Goal: Navigation & Orientation: Find specific page/section

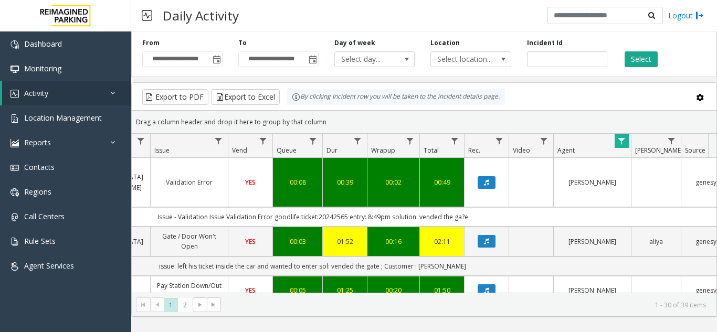
scroll to position [0, 353]
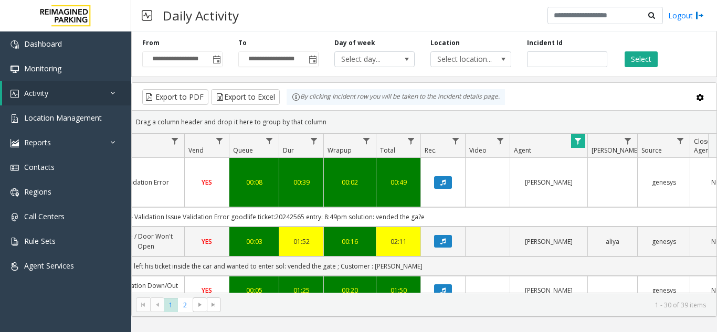
click at [582, 141] on span "Data table" at bounding box center [578, 141] width 8 height 8
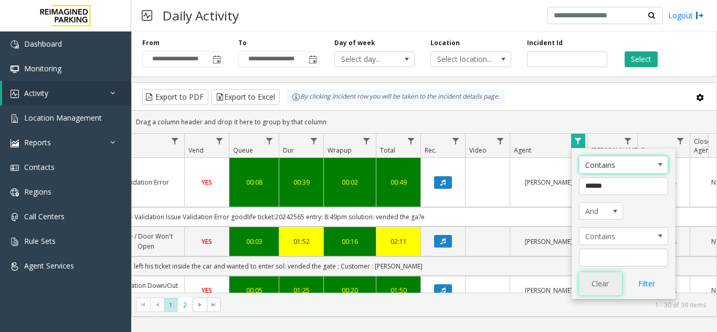
click at [604, 286] on button "Clear" at bounding box center [600, 283] width 43 height 23
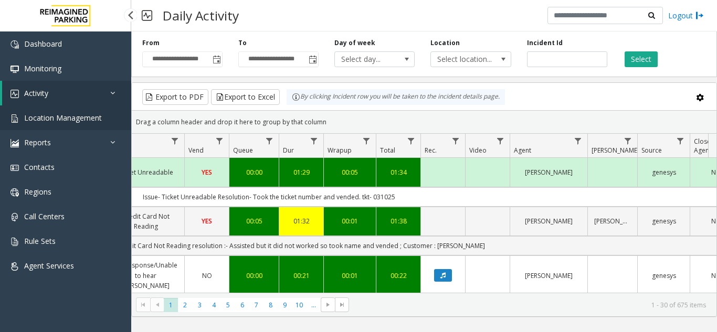
click at [90, 118] on span "Location Management" at bounding box center [63, 118] width 78 height 10
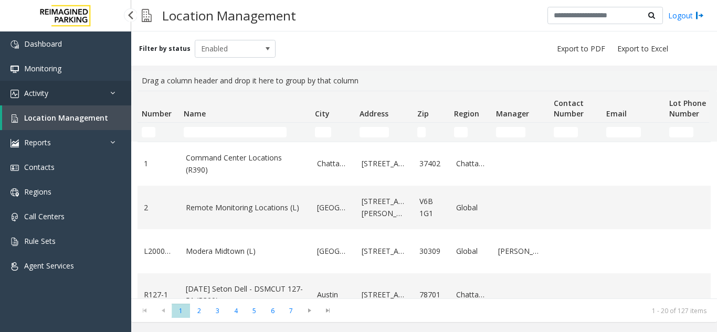
click at [83, 92] on link "Activity" at bounding box center [65, 93] width 131 height 25
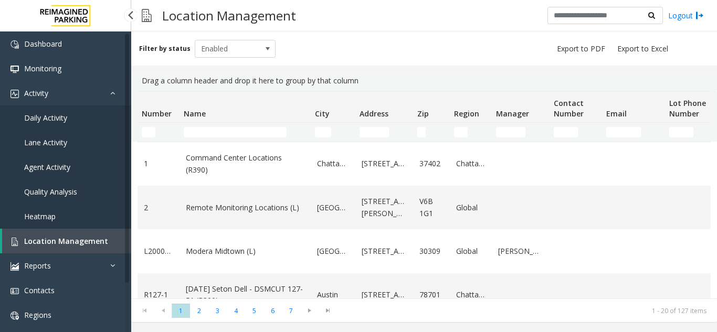
click at [94, 112] on link "Daily Activity" at bounding box center [65, 117] width 131 height 25
click at [72, 110] on link "Daily Activity" at bounding box center [65, 117] width 131 height 25
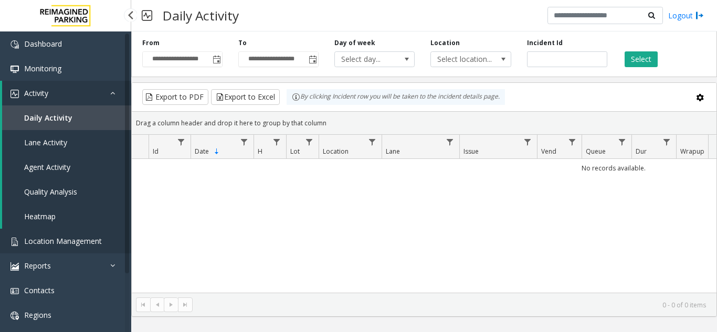
click at [72, 233] on link "Location Management" at bounding box center [65, 241] width 131 height 25
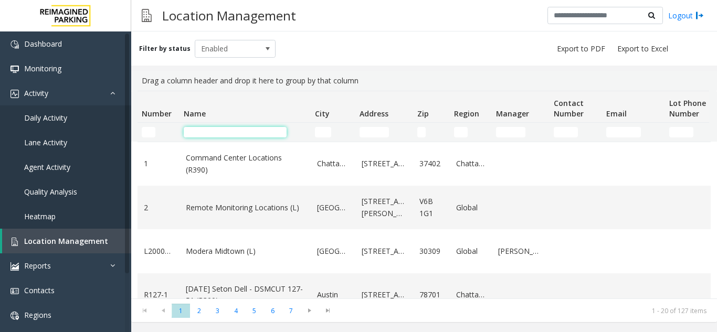
click at [219, 128] on input "Name Filter" at bounding box center [235, 132] width 103 height 10
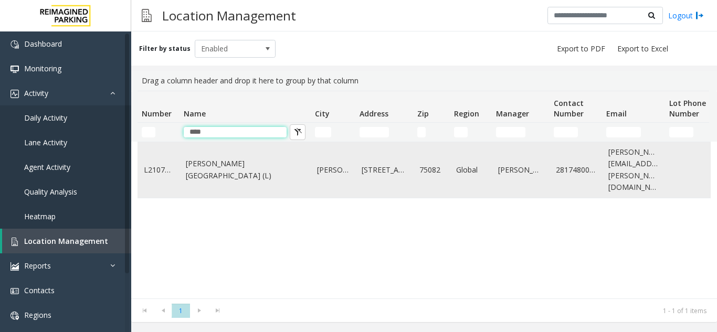
type input "****"
click at [238, 174] on td "[PERSON_NAME][GEOGRAPHIC_DATA] (L)" at bounding box center [245, 170] width 131 height 56
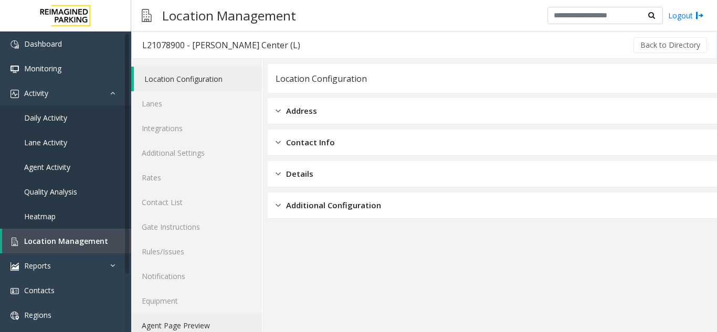
click at [217, 331] on link "Agent Page Preview" at bounding box center [196, 325] width 131 height 25
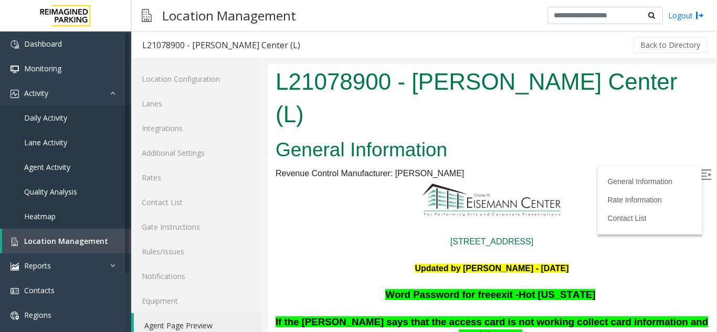
click at [699, 171] on label at bounding box center [707, 176] width 16 height 16
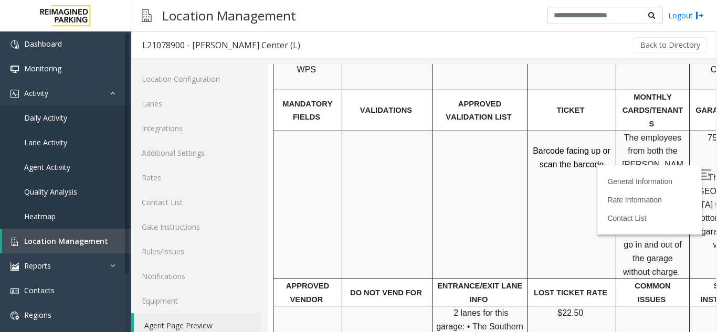
scroll to position [367, 0]
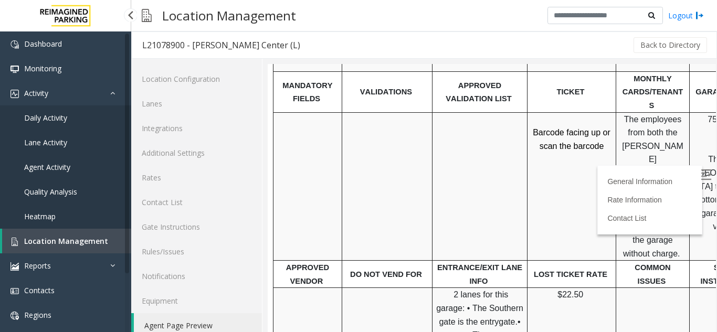
click at [82, 250] on link "Location Management" at bounding box center [66, 241] width 129 height 25
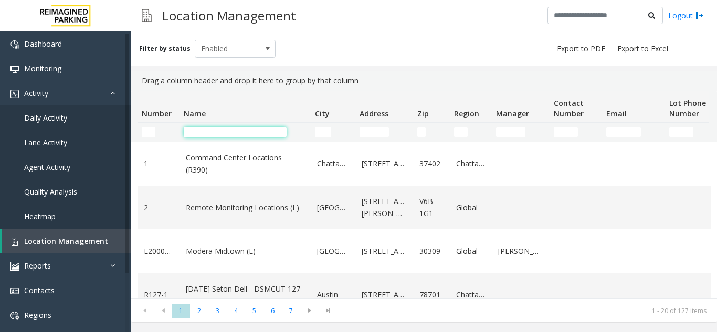
click at [198, 133] on input "Name Filter" at bounding box center [235, 132] width 103 height 10
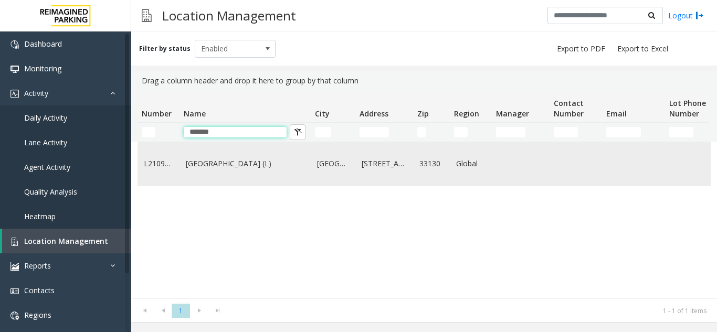
type input "*******"
click at [216, 159] on link "Brickell City Centre (L)" at bounding box center [245, 164] width 119 height 12
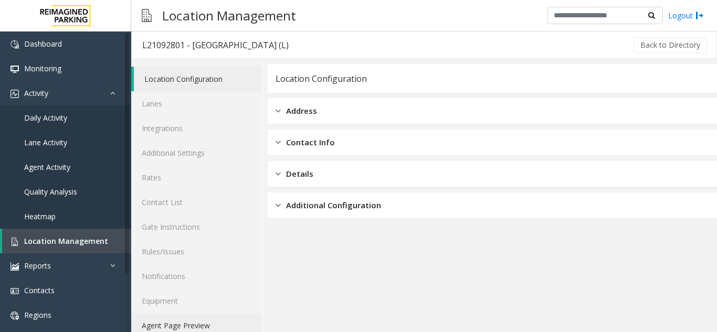
click at [195, 329] on link "Agent Page Preview" at bounding box center [196, 325] width 131 height 25
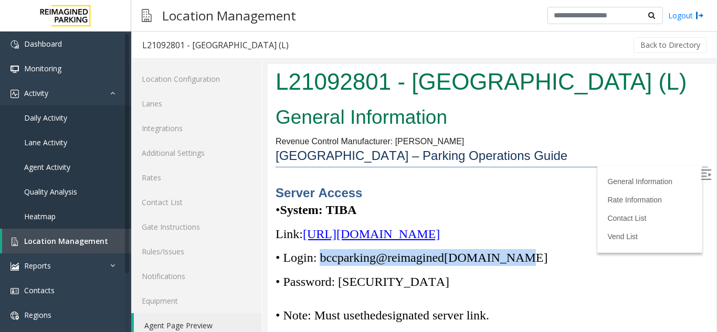
click at [518, 258] on span "• Login: bccparking@re imagined parking.com" at bounding box center [412, 258] width 272 height 14
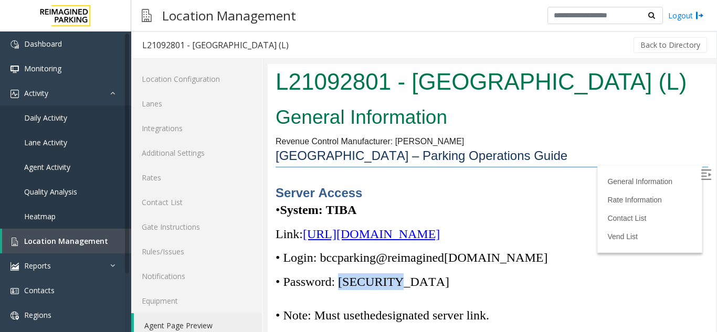
drag, startPoint x: 344, startPoint y: 284, endPoint x: 394, endPoint y: 287, distance: 49.4
click at [394, 287] on span "• Password: Parking1!" at bounding box center [363, 282] width 174 height 14
copy span "Parking1!"
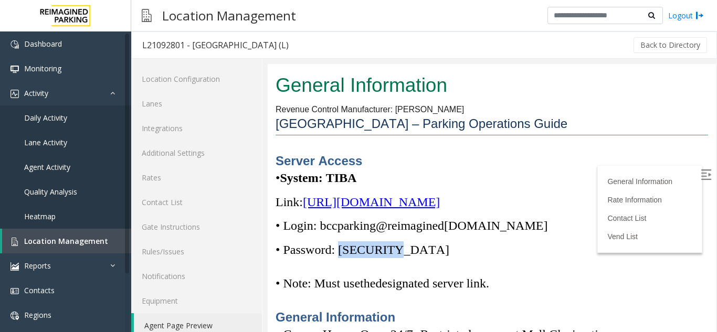
scroll to position [105, 0]
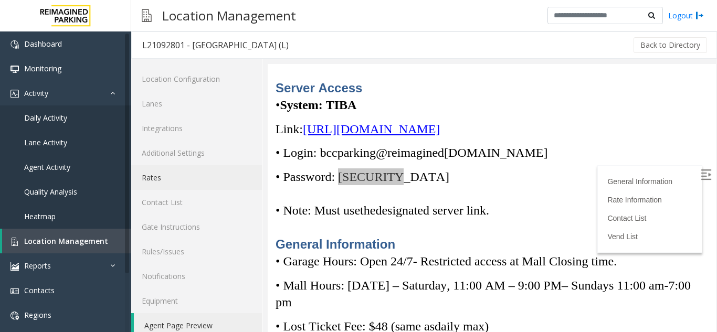
click at [184, 184] on link "Rates" at bounding box center [196, 177] width 131 height 25
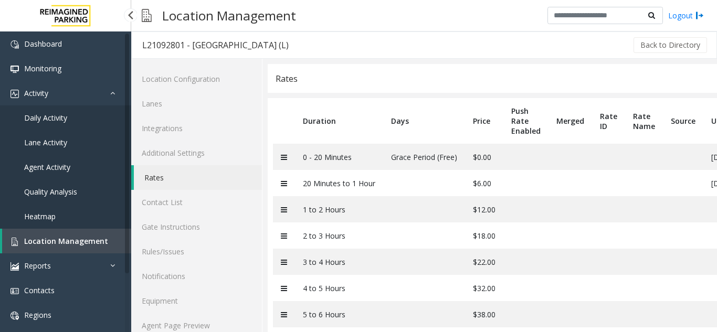
click at [62, 240] on span "Location Management" at bounding box center [66, 241] width 84 height 10
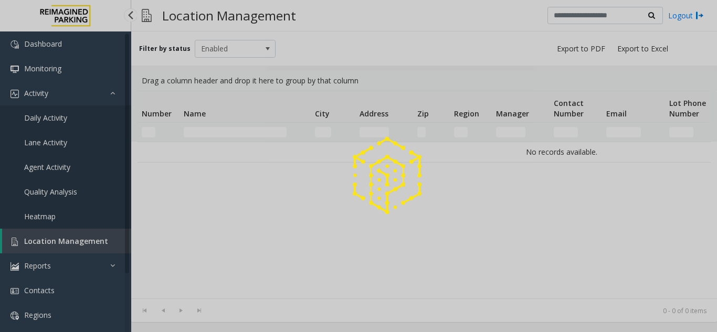
click at [62, 240] on div at bounding box center [358, 166] width 717 height 332
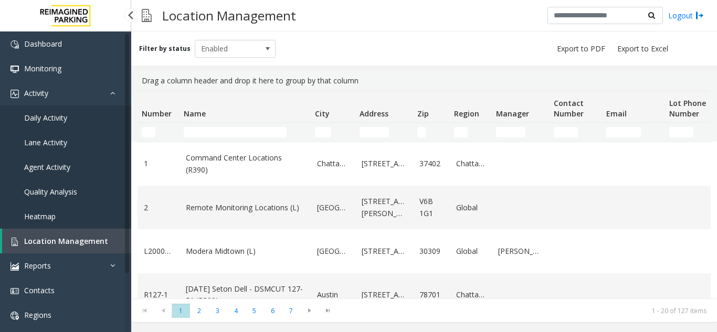
click at [59, 249] on link "Location Management" at bounding box center [66, 241] width 129 height 25
click at [47, 119] on span "Daily Activity" at bounding box center [45, 118] width 43 height 10
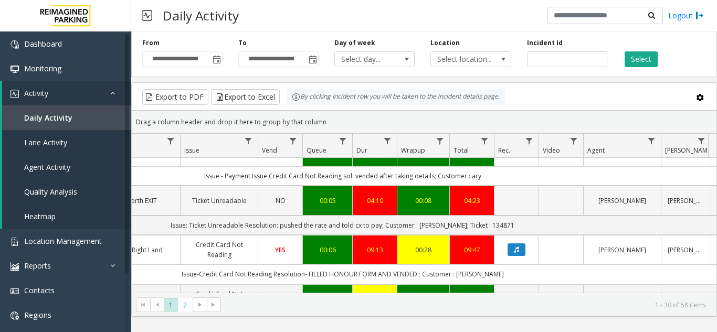
scroll to position [157, 279]
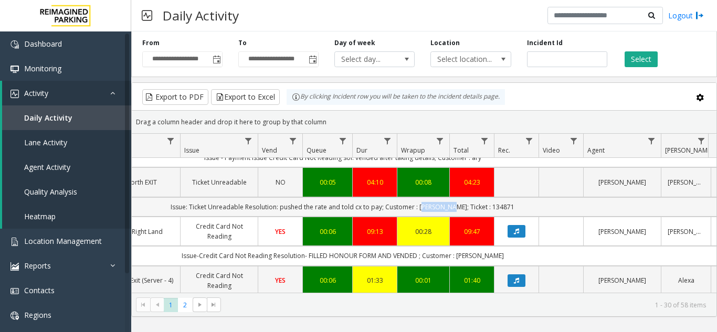
drag, startPoint x: 455, startPoint y: 204, endPoint x: 428, endPoint y: 207, distance: 26.9
click at [428, 207] on td "Issue: Ticket Unreadable Resolution: pushed the rate and told cx to pay; Custom…" at bounding box center [342, 206] width 946 height 19
copy td "Gabrielle"
drag, startPoint x: 480, startPoint y: 207, endPoint x: 516, endPoint y: 208, distance: 36.2
click at [516, 208] on td "Issue: Ticket Unreadable Resolution: pushed the rate and told cx to pay; Custom…" at bounding box center [342, 206] width 946 height 19
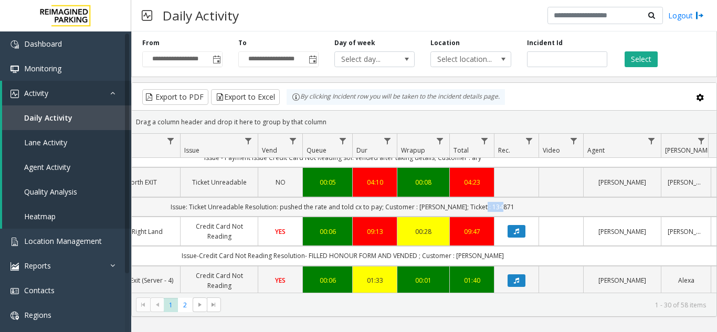
copy td "134871"
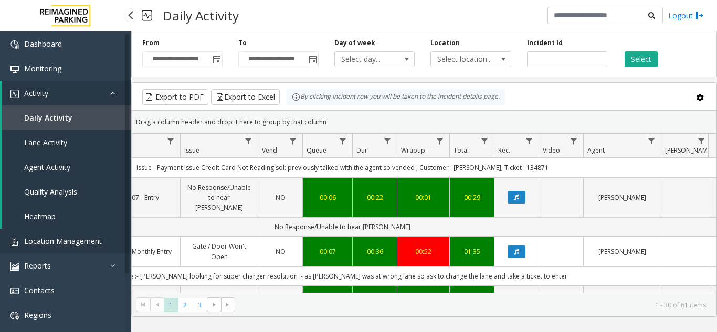
click at [70, 242] on span "Location Management" at bounding box center [63, 241] width 78 height 10
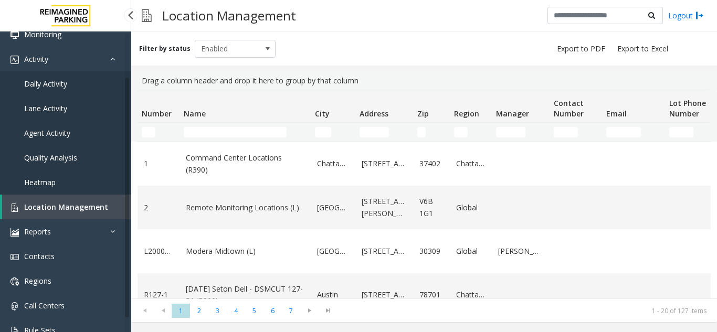
scroll to position [52, 0]
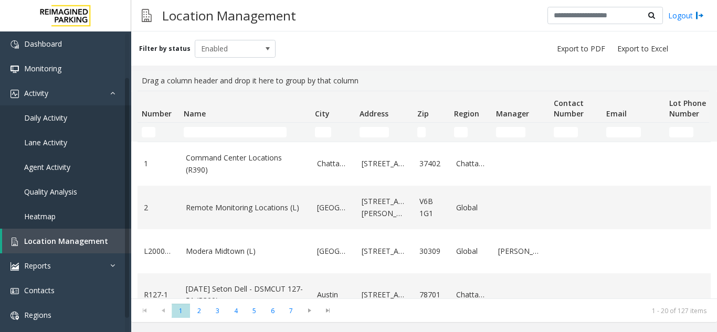
scroll to position [52, 0]
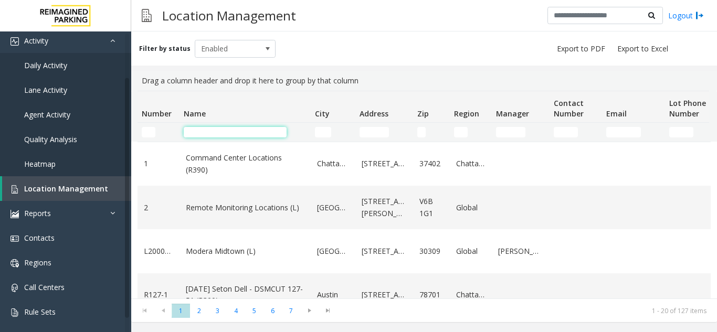
click at [197, 130] on input "Name Filter" at bounding box center [235, 132] width 103 height 10
type input "*"
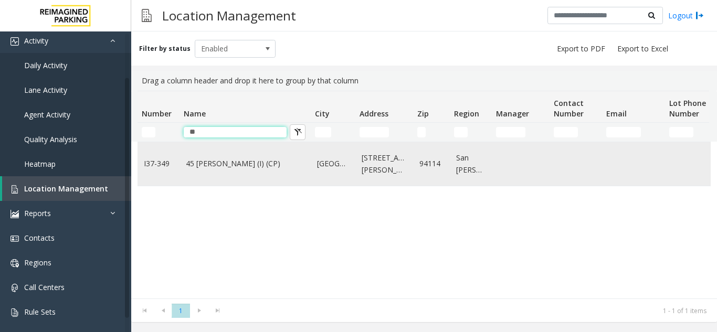
type input "**"
click at [205, 158] on link "45 [PERSON_NAME] (I) (CP)" at bounding box center [245, 164] width 119 height 12
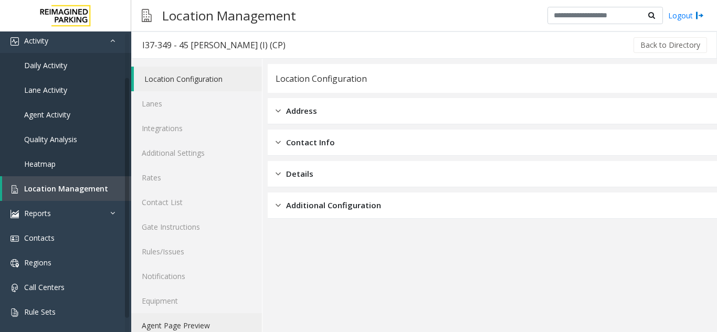
click at [233, 318] on link "Agent Page Preview" at bounding box center [196, 325] width 131 height 25
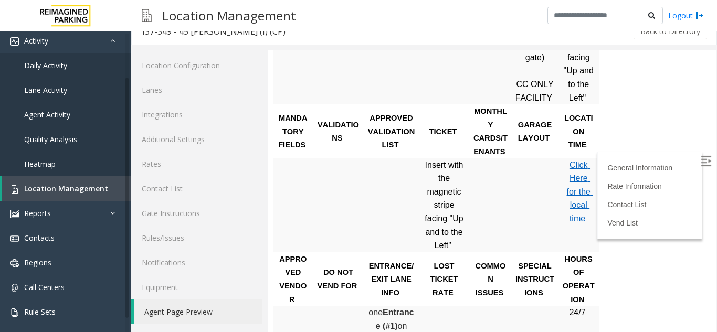
scroll to position [472, 0]
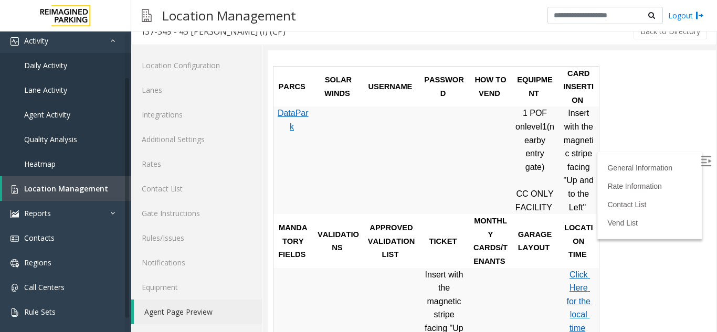
click at [701, 159] on img at bounding box center [706, 161] width 10 height 10
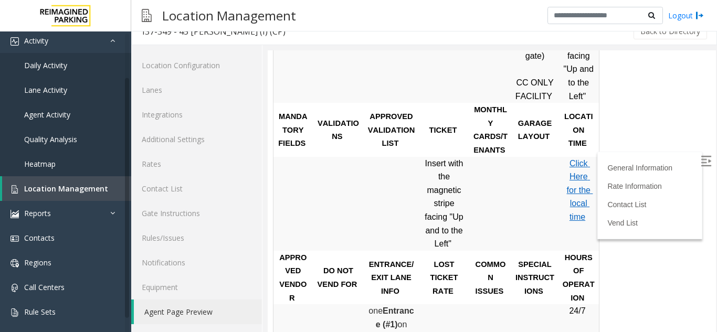
scroll to position [682, 0]
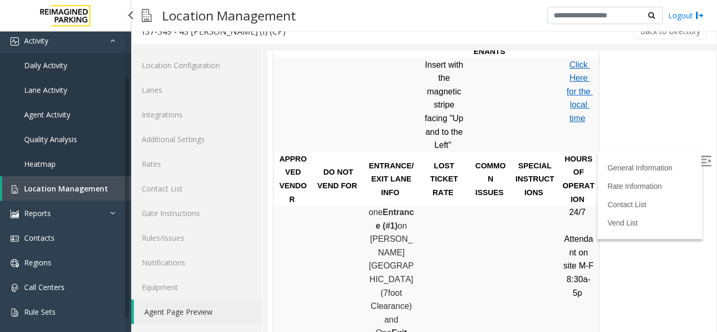
click at [105, 186] on link "Location Management" at bounding box center [66, 188] width 129 height 25
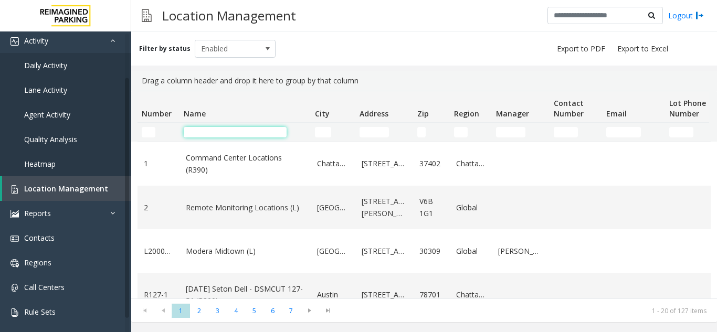
click at [223, 135] on input "Name Filter" at bounding box center [235, 132] width 103 height 10
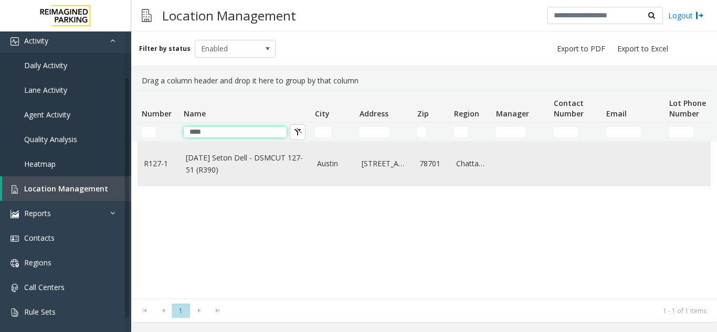
type input "****"
click at [219, 159] on link "[DATE] Seton Dell - DSMCUT 127-51 (R390)" at bounding box center [245, 164] width 119 height 24
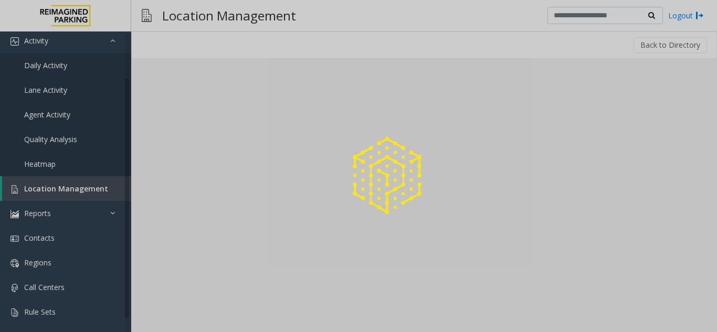
click at [206, 309] on div at bounding box center [358, 166] width 717 height 332
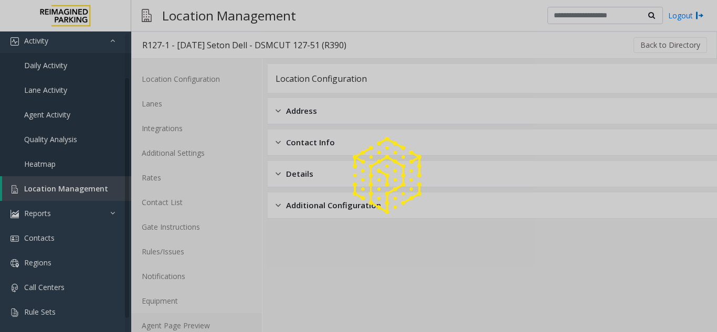
click at [205, 320] on link "Agent Page Preview" at bounding box center [196, 325] width 131 height 25
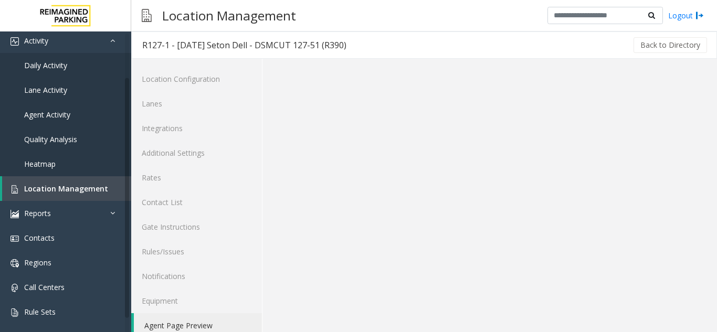
click at [205, 320] on link "Agent Page Preview" at bounding box center [198, 325] width 128 height 25
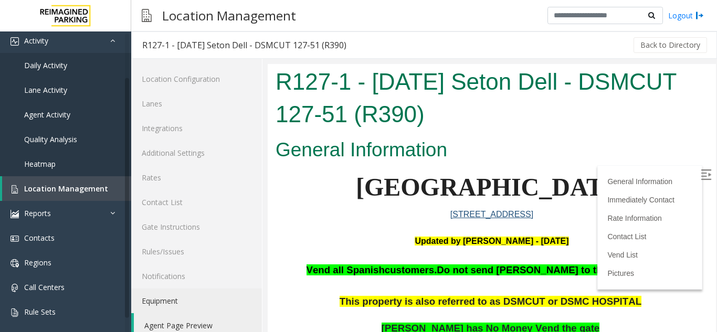
scroll to position [210, 0]
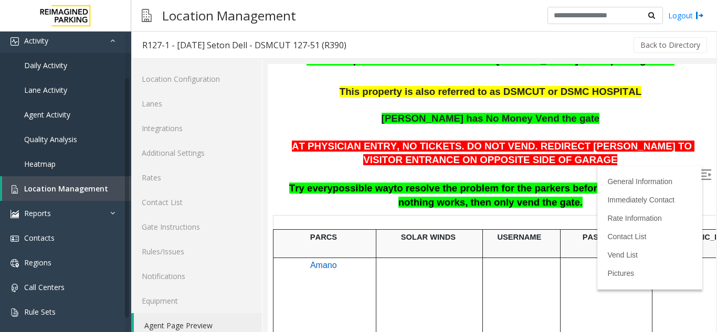
click at [701, 170] on img at bounding box center [706, 175] width 10 height 10
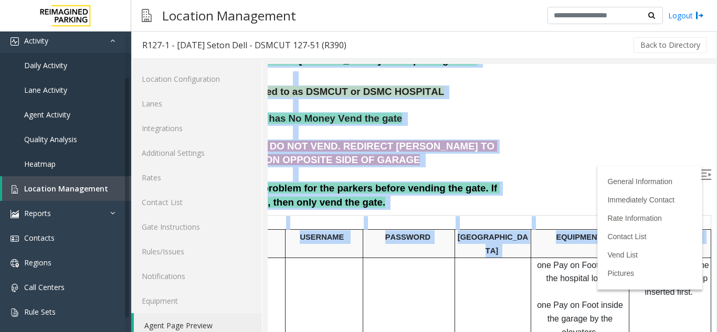
drag, startPoint x: 476, startPoint y: 319, endPoint x: 760, endPoint y: 281, distance: 286.4
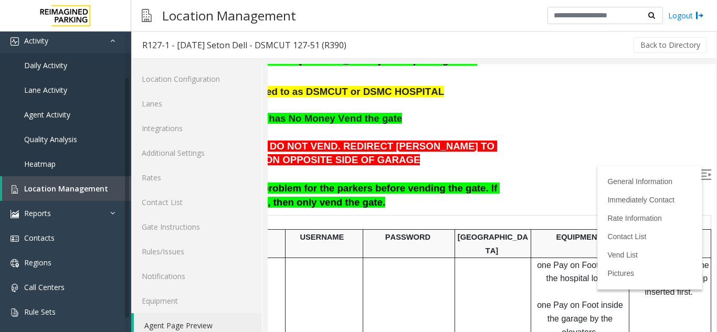
click at [546, 301] on span "one Pay on Foot inside the garage by the elevators" at bounding box center [581, 319] width 88 height 36
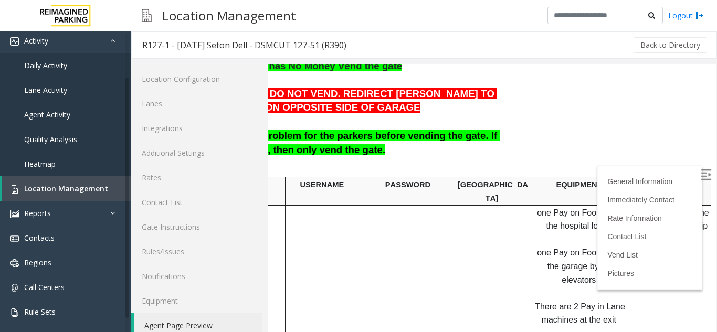
scroll to position [315, 213]
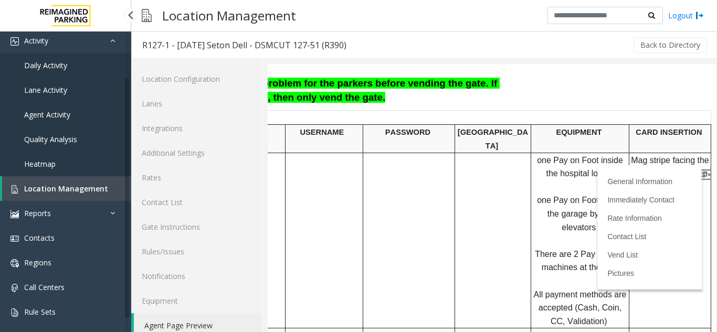
click at [64, 191] on span "Location Management" at bounding box center [66, 189] width 84 height 10
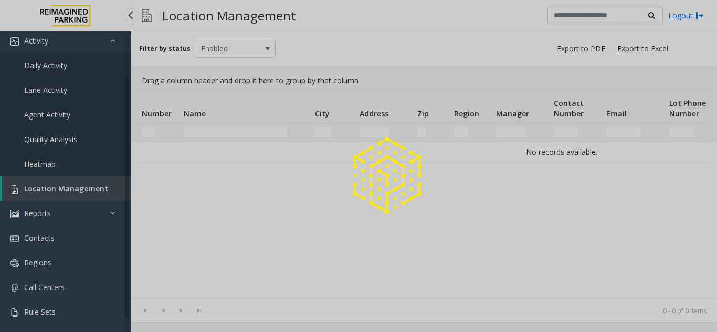
click at [64, 191] on div at bounding box center [358, 166] width 717 height 332
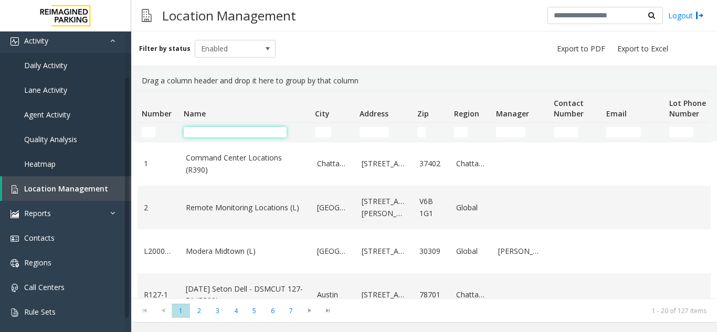
click at [239, 133] on input "Name Filter" at bounding box center [235, 132] width 103 height 10
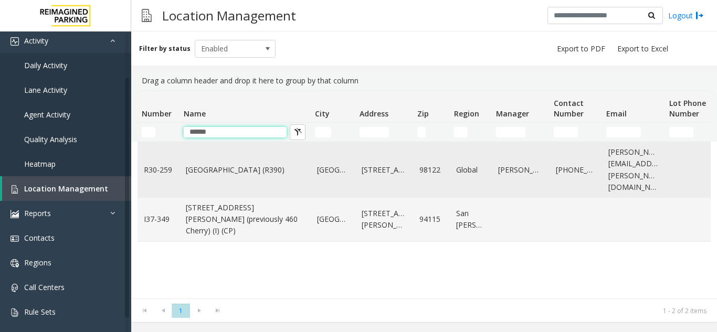
type input "******"
click at [237, 157] on td "[GEOGRAPHIC_DATA] (R390)" at bounding box center [245, 170] width 131 height 56
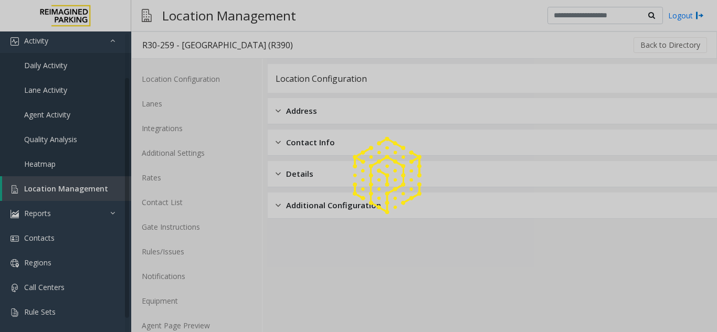
click at [191, 331] on div at bounding box center [358, 166] width 717 height 332
click at [191, 328] on link "Agent Page Preview" at bounding box center [196, 325] width 131 height 25
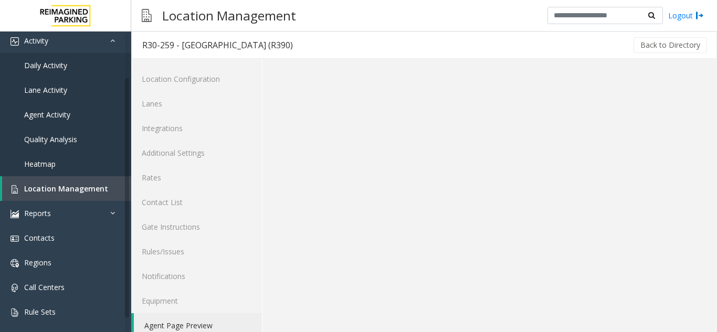
click at [191, 328] on link "Agent Page Preview" at bounding box center [198, 325] width 128 height 25
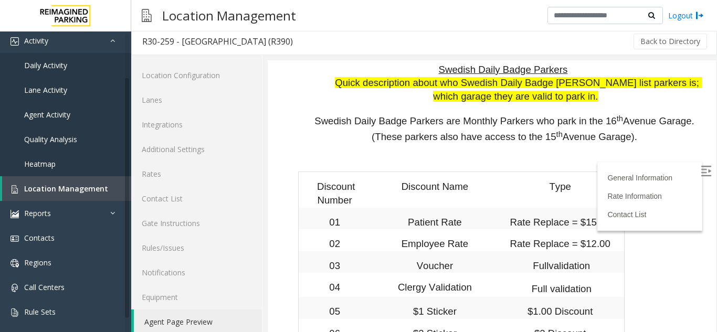
scroll to position [3386, 0]
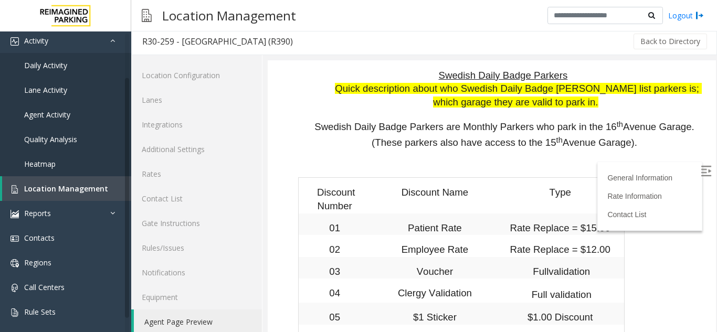
click at [701, 170] on img at bounding box center [706, 171] width 10 height 10
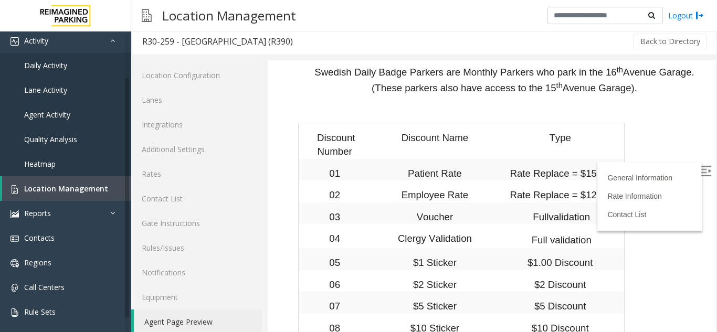
scroll to position [3491, 0]
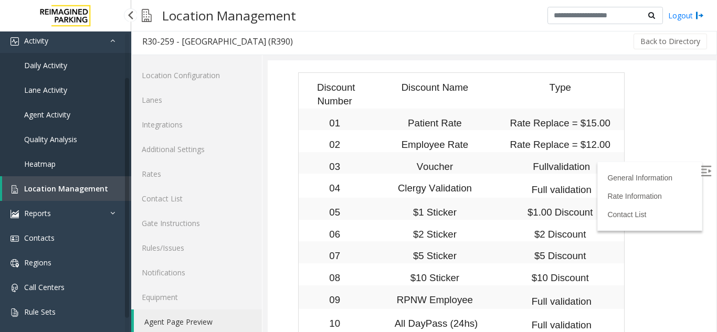
click at [98, 192] on span "Location Management" at bounding box center [66, 189] width 84 height 10
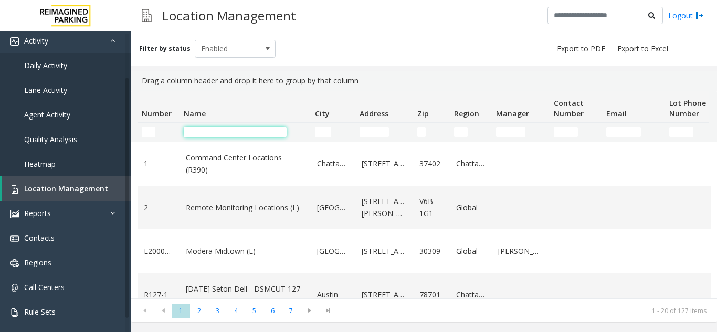
click at [252, 128] on input "Name Filter" at bounding box center [235, 132] width 103 height 10
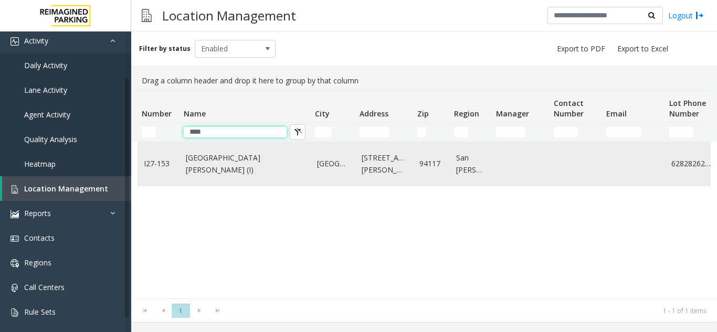
type input "****"
click at [234, 164] on link "[GEOGRAPHIC_DATA][PERSON_NAME] (I)" at bounding box center [245, 164] width 119 height 24
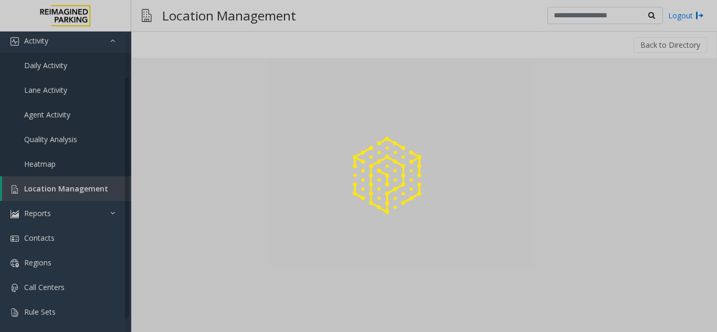
click at [191, 319] on div at bounding box center [358, 166] width 717 height 332
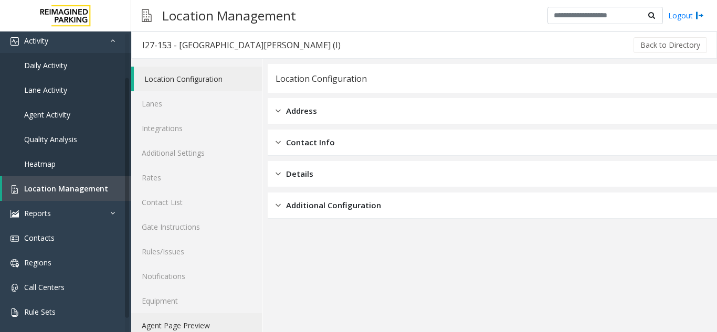
click at [191, 319] on link "Agent Page Preview" at bounding box center [196, 325] width 131 height 25
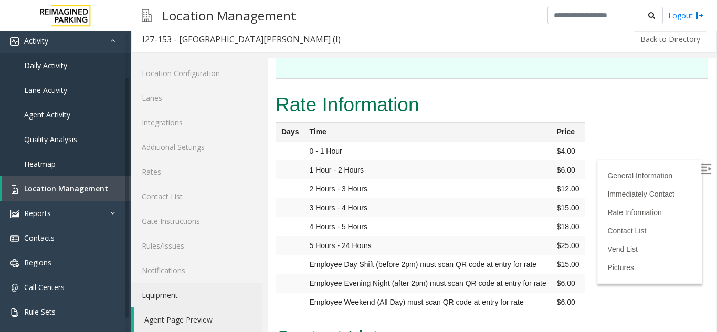
scroll to position [238, 0]
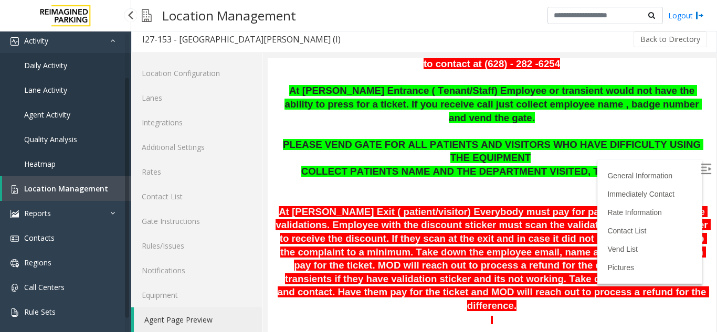
click at [82, 195] on link "Location Management" at bounding box center [66, 188] width 129 height 25
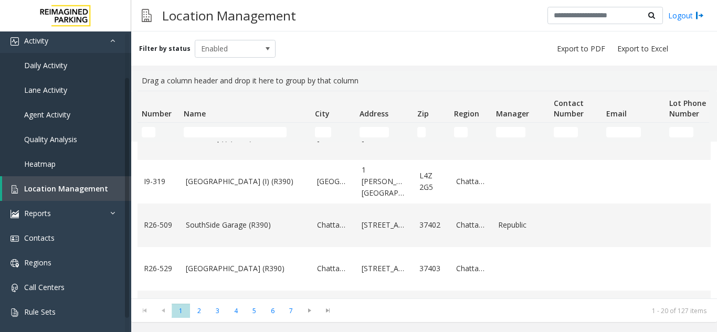
scroll to position [525, 0]
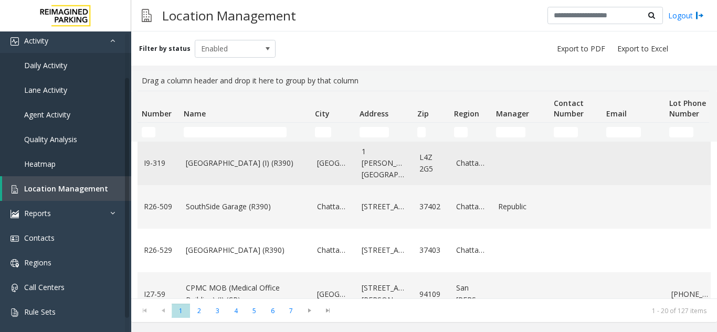
click at [239, 169] on link "[GEOGRAPHIC_DATA] (I) (R390)" at bounding box center [245, 163] width 119 height 12
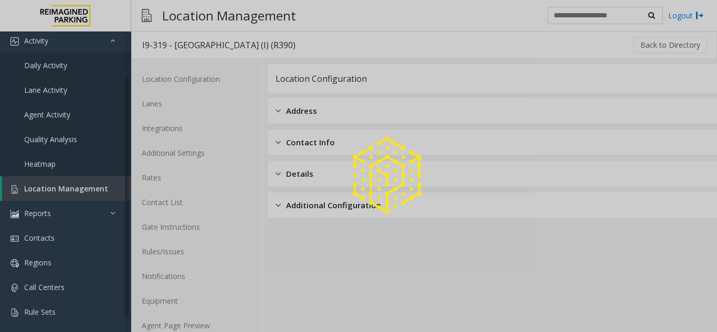
click at [183, 328] on div at bounding box center [358, 166] width 717 height 332
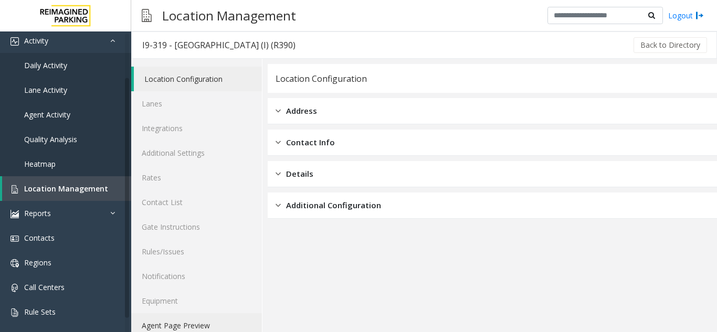
click at [183, 328] on link "Agent Page Preview" at bounding box center [196, 325] width 131 height 25
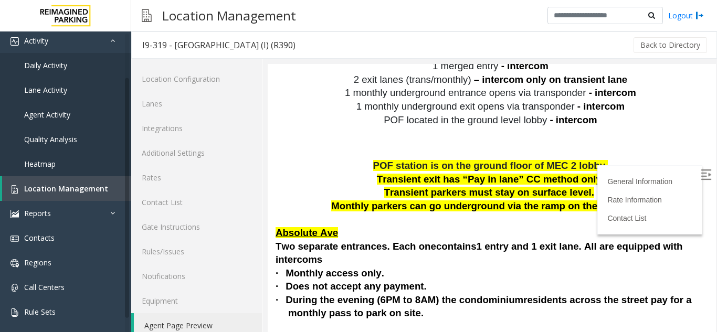
scroll to position [2572, 0]
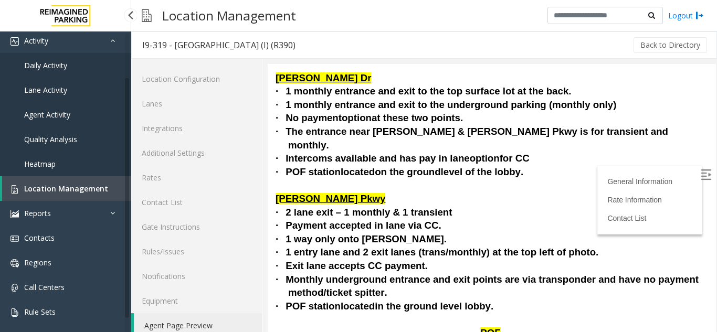
click at [69, 183] on link "Location Management" at bounding box center [66, 188] width 129 height 25
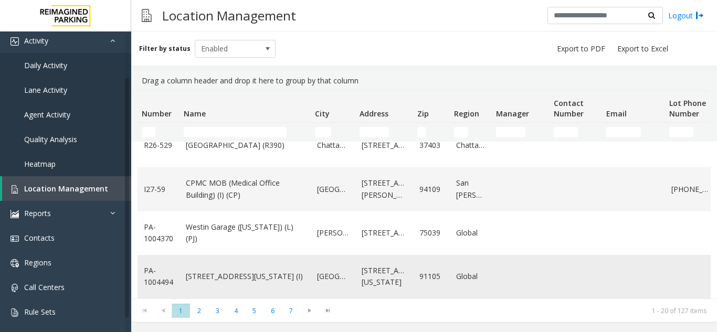
scroll to position [725, 0]
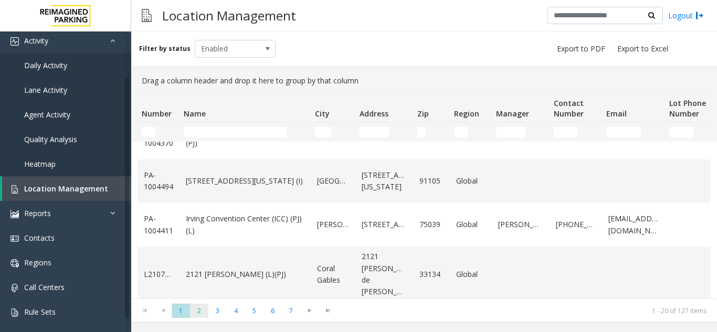
click at [201, 313] on span "2" at bounding box center [199, 311] width 18 height 14
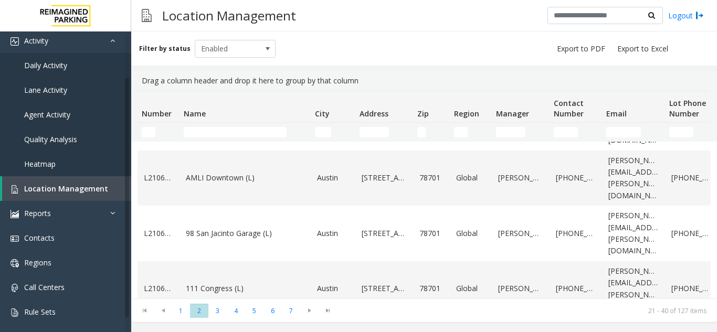
scroll to position [735, 0]
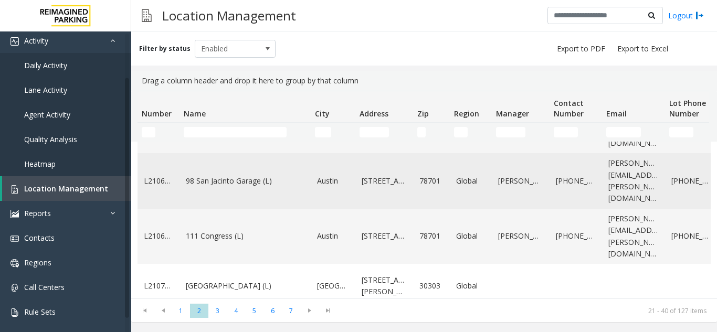
click at [258, 175] on link "98 San Jacinto Garage (L)" at bounding box center [245, 181] width 119 height 12
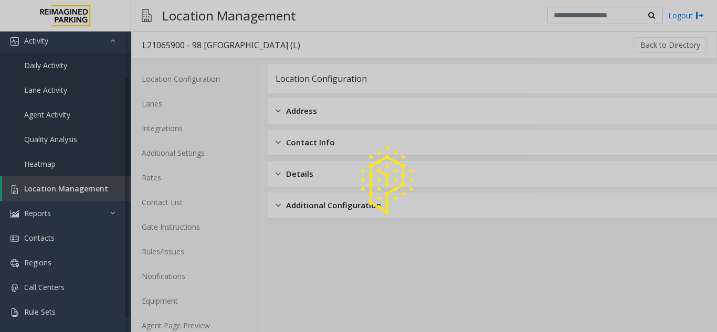
click at [188, 321] on div at bounding box center [358, 166] width 717 height 332
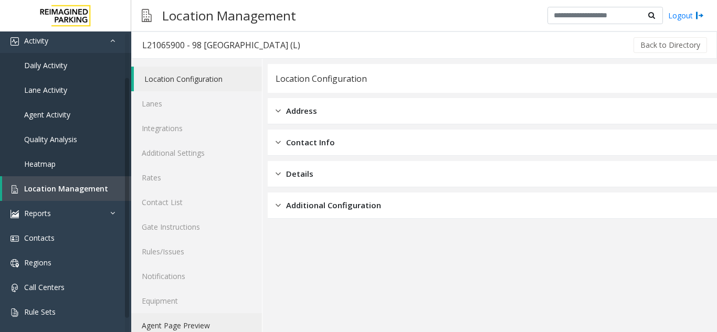
click at [188, 321] on link "Agent Page Preview" at bounding box center [196, 325] width 131 height 25
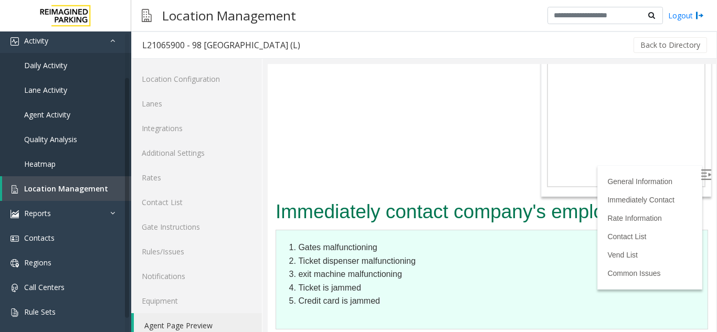
scroll to position [1732, 0]
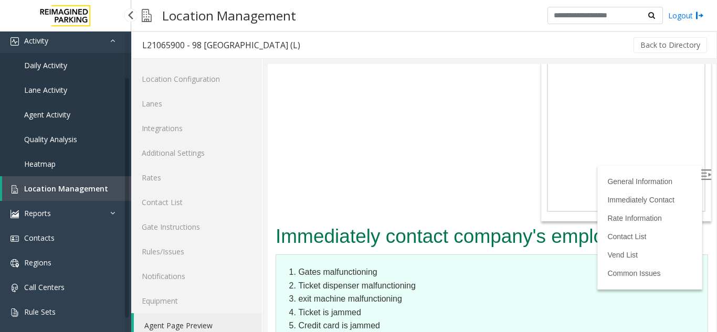
click at [98, 188] on span "Location Management" at bounding box center [66, 189] width 84 height 10
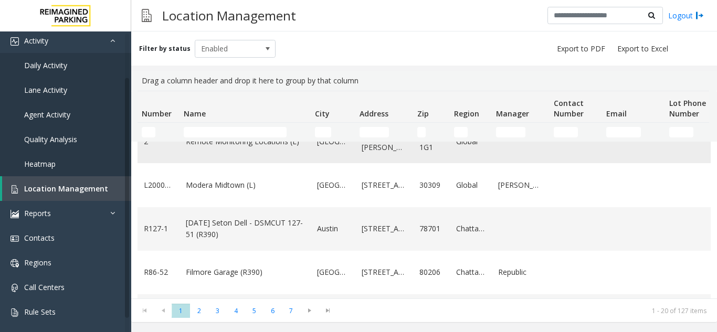
scroll to position [210, 0]
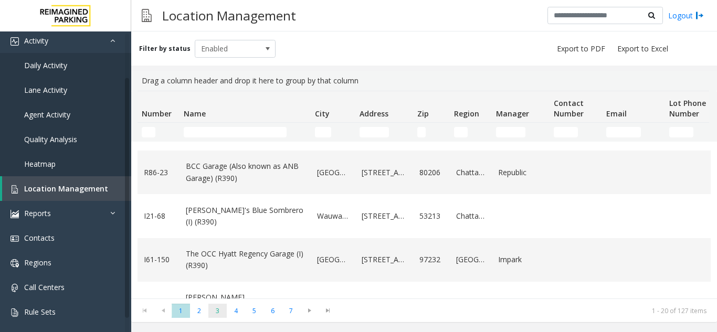
drag, startPoint x: 216, startPoint y: 322, endPoint x: 212, endPoint y: 318, distance: 5.9
click at [212, 318] on kendo-pager "* * * * * * * 1 2 3 4 5 6 7 1 - 20 of 127 items" at bounding box center [424, 311] width 586 height 24
click at [212, 318] on span "3" at bounding box center [217, 311] width 18 height 14
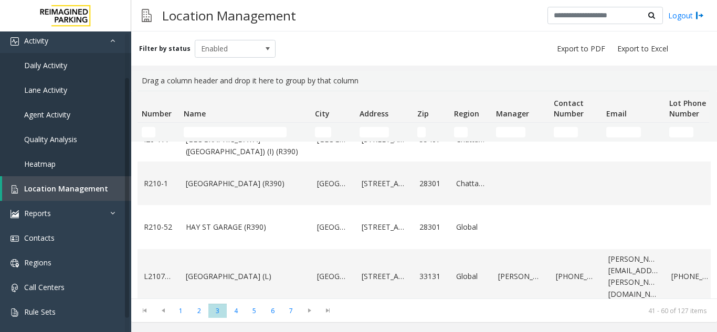
scroll to position [773, 0]
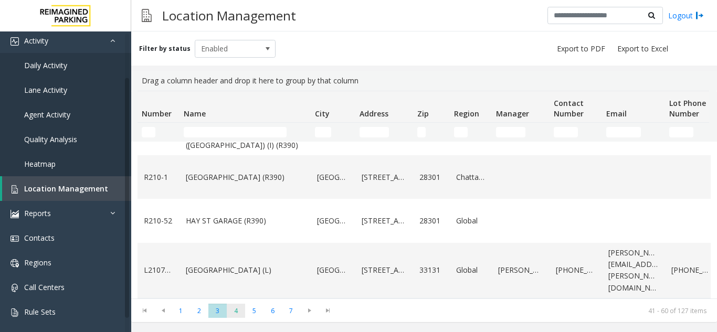
click at [241, 305] on span "4" at bounding box center [236, 311] width 18 height 14
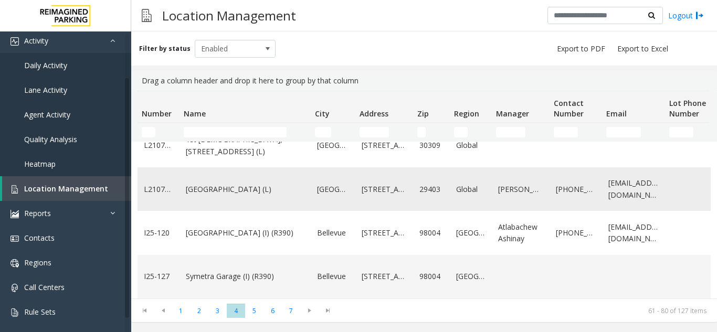
scroll to position [0, 0]
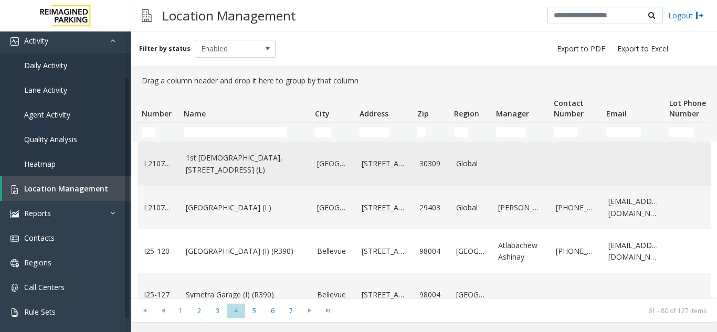
click at [270, 174] on link "1st [DEMOGRAPHIC_DATA], [STREET_ADDRESS] (L)" at bounding box center [245, 164] width 119 height 24
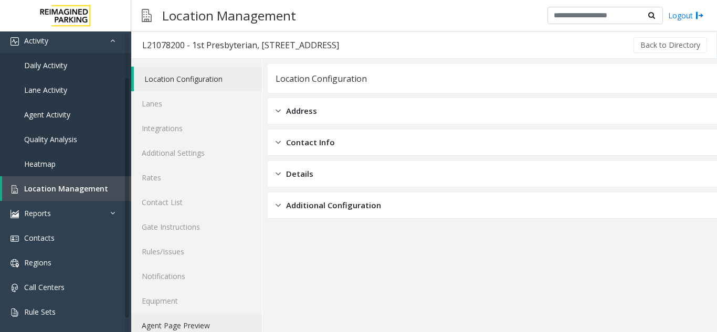
click at [243, 319] on link "Agent Page Preview" at bounding box center [196, 325] width 131 height 25
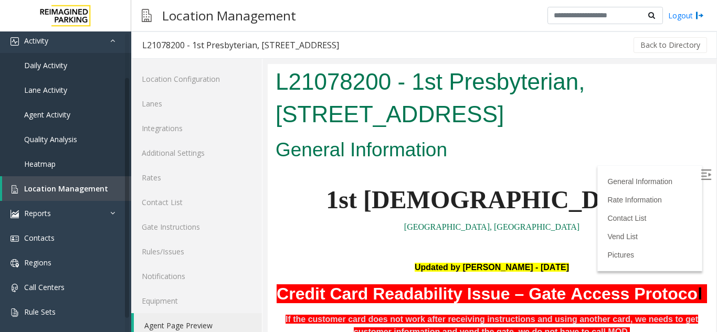
scroll to position [157, 0]
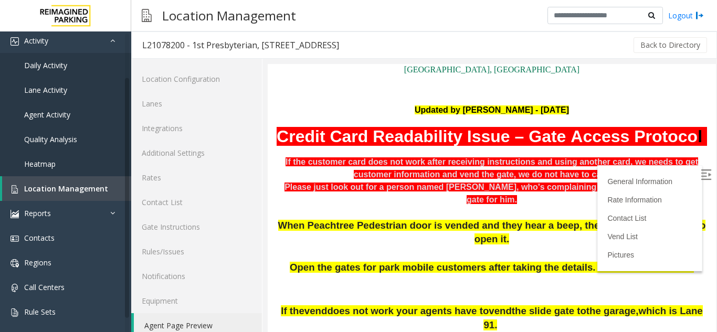
click at [699, 181] on label at bounding box center [707, 176] width 16 height 16
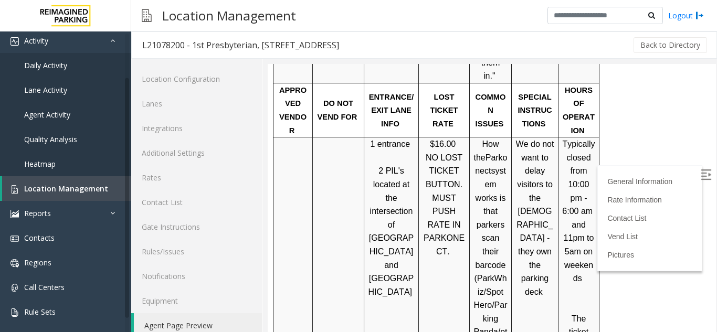
scroll to position [2467, 0]
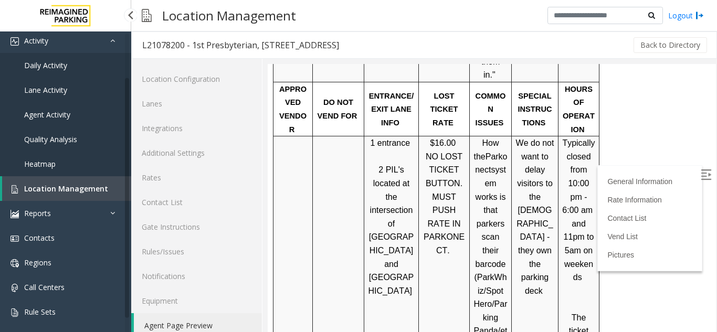
click at [119, 197] on link "Location Management" at bounding box center [66, 188] width 129 height 25
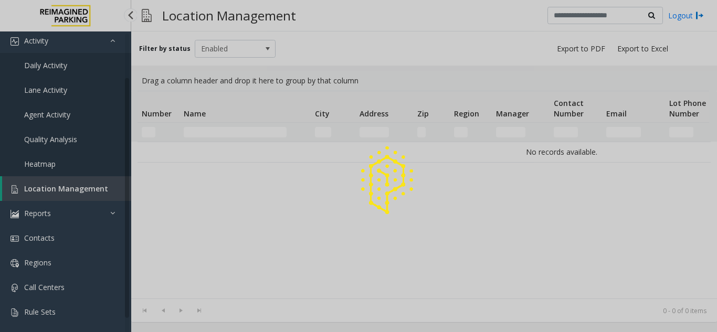
click at [109, 192] on div at bounding box center [358, 166] width 717 height 332
